Goal: Information Seeking & Learning: Find contact information

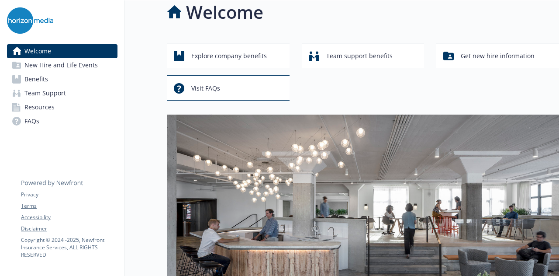
scroll to position [9, 7]
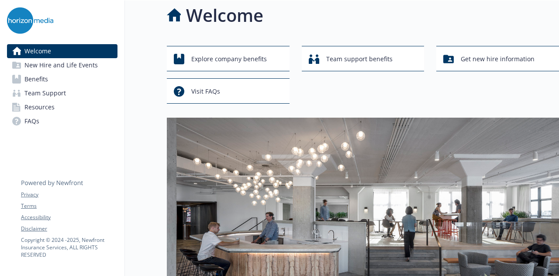
click at [76, 93] on link "Team Support" at bounding box center [62, 93] width 110 height 14
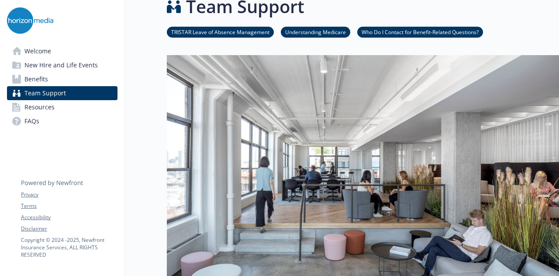
click at [365, 32] on link "Who Do I Contact for Benefit-Related Questions?" at bounding box center [420, 32] width 126 height 8
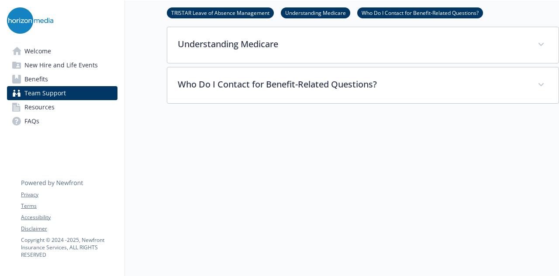
scroll to position [335, 7]
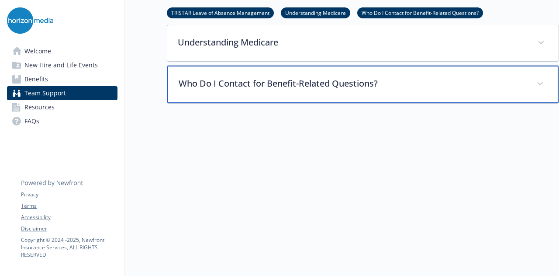
click at [388, 80] on p "Who Do I Contact for Benefit-Related Questions?" at bounding box center [353, 83] width 348 height 13
